Goal: Check status: Check status

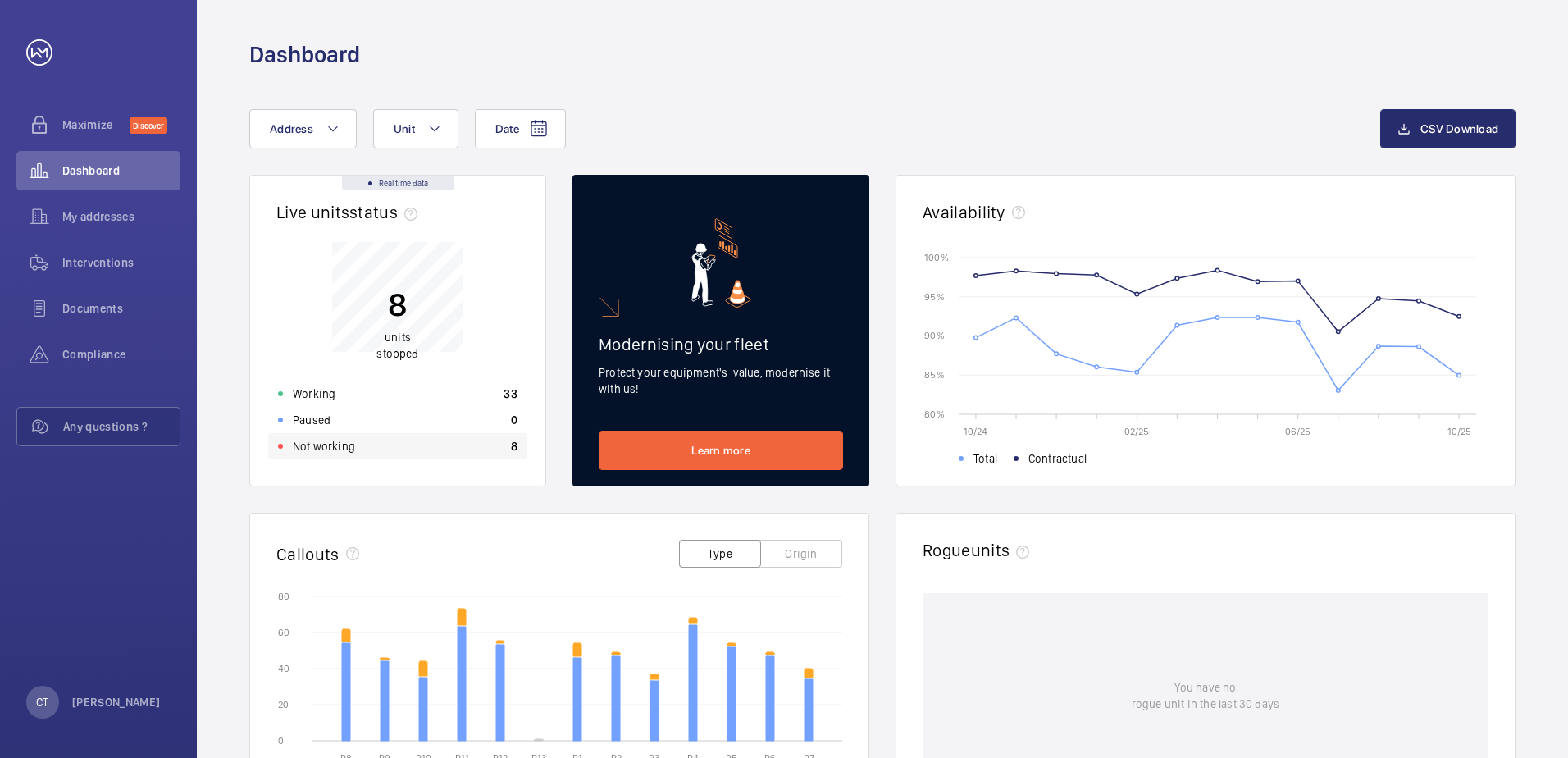
click at [334, 445] on p "Not working" at bounding box center [323, 446] width 62 height 17
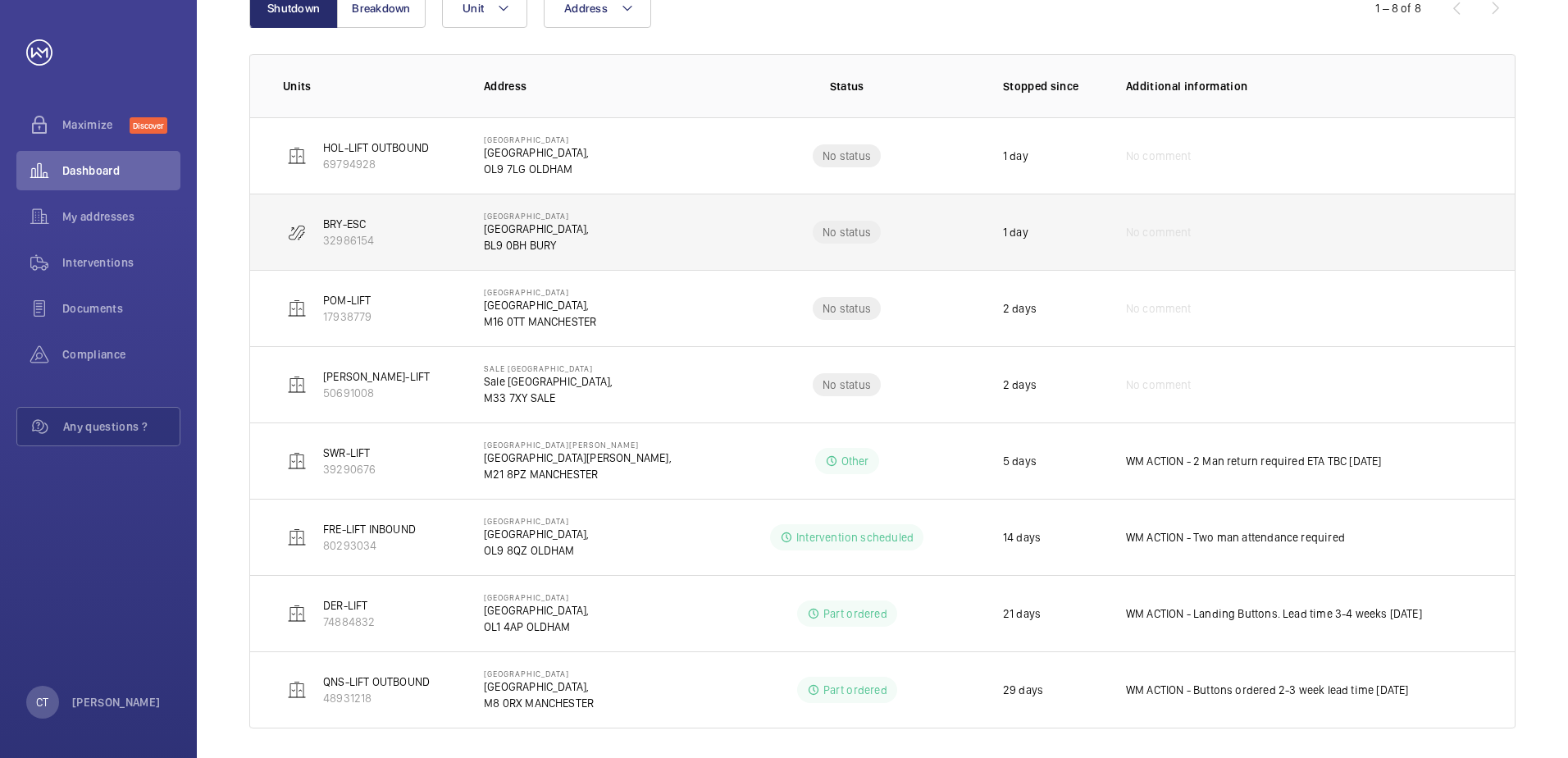
scroll to position [242, 0]
